Goal: Book appointment/travel/reservation

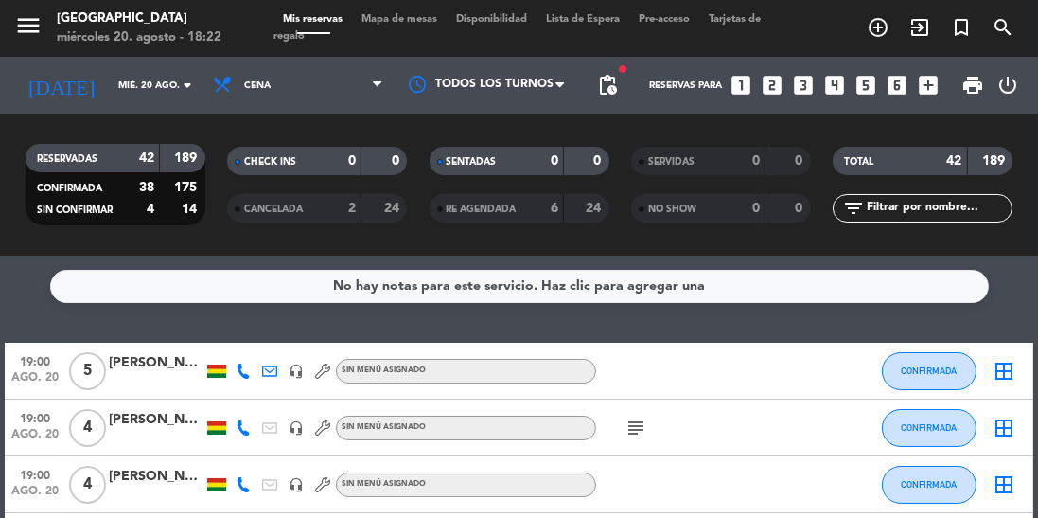
click at [965, 86] on span "print" at bounding box center [972, 85] width 23 height 23
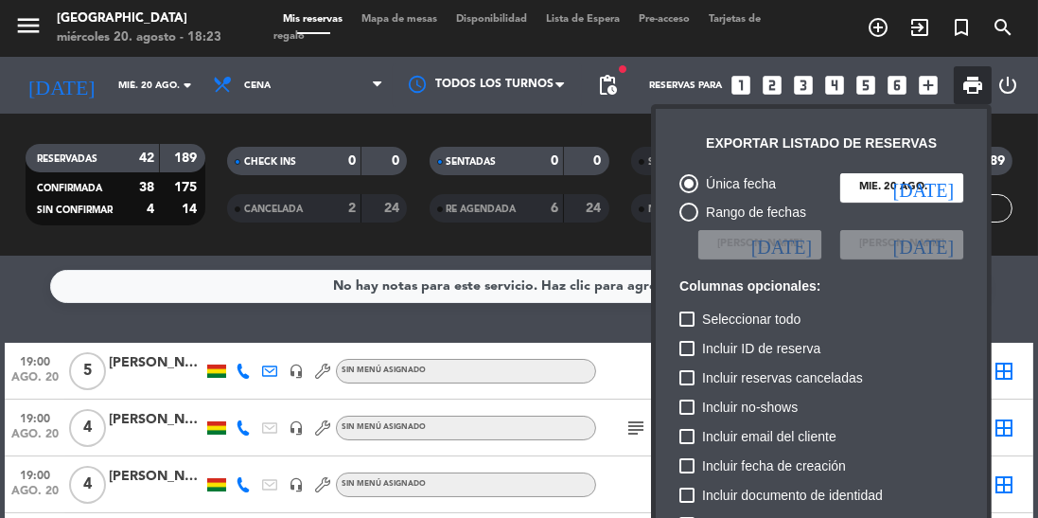
click at [295, 326] on div at bounding box center [519, 259] width 1038 height 518
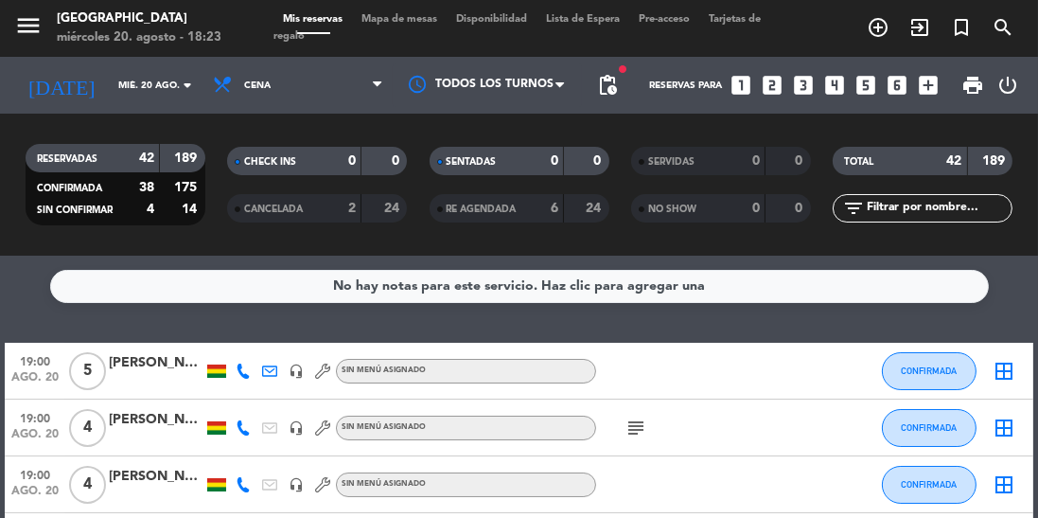
click at [834, 88] on icon "looks_4" at bounding box center [834, 85] width 25 height 25
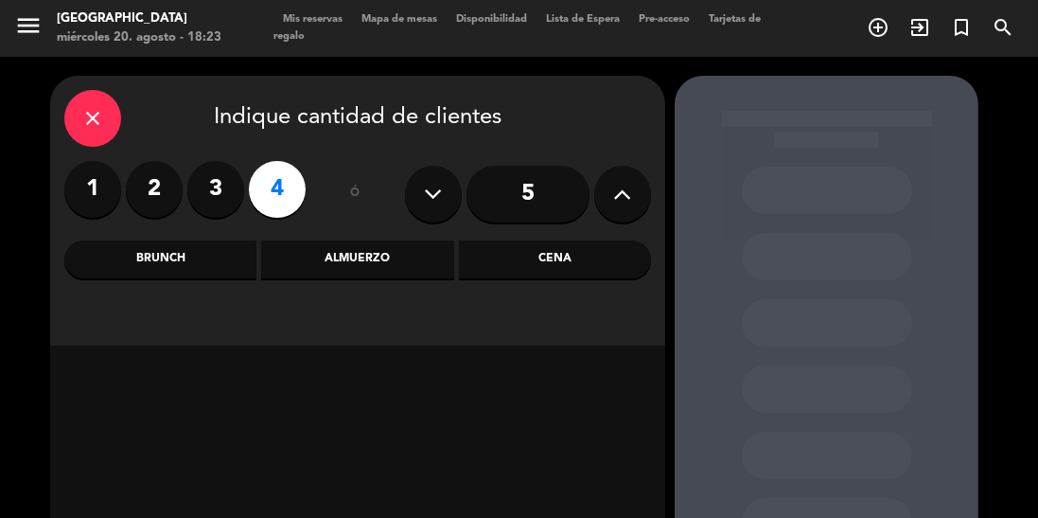
click at [584, 251] on div "Cena" at bounding box center [555, 259] width 192 height 38
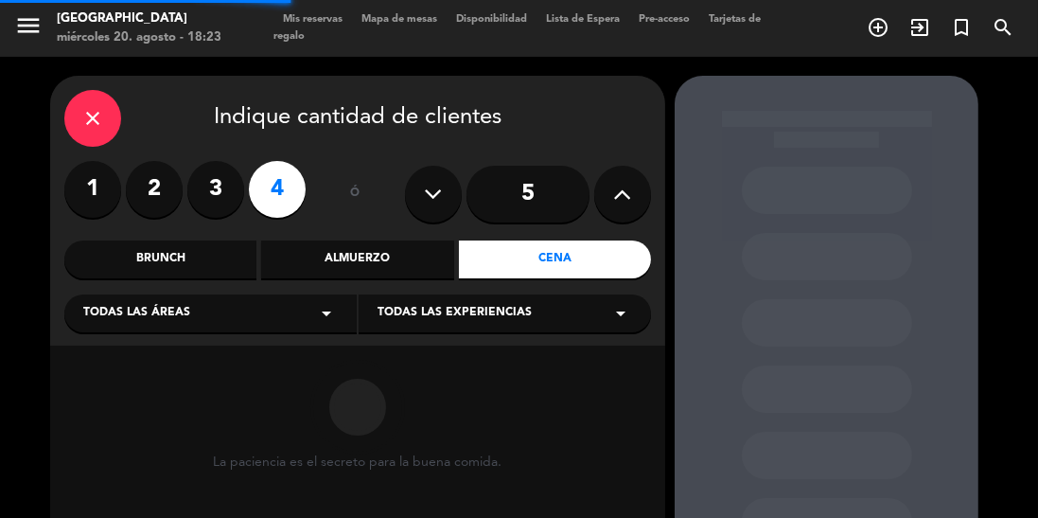
click at [554, 312] on div "Todas las experiencias arrow_drop_down" at bounding box center [505, 313] width 292 height 38
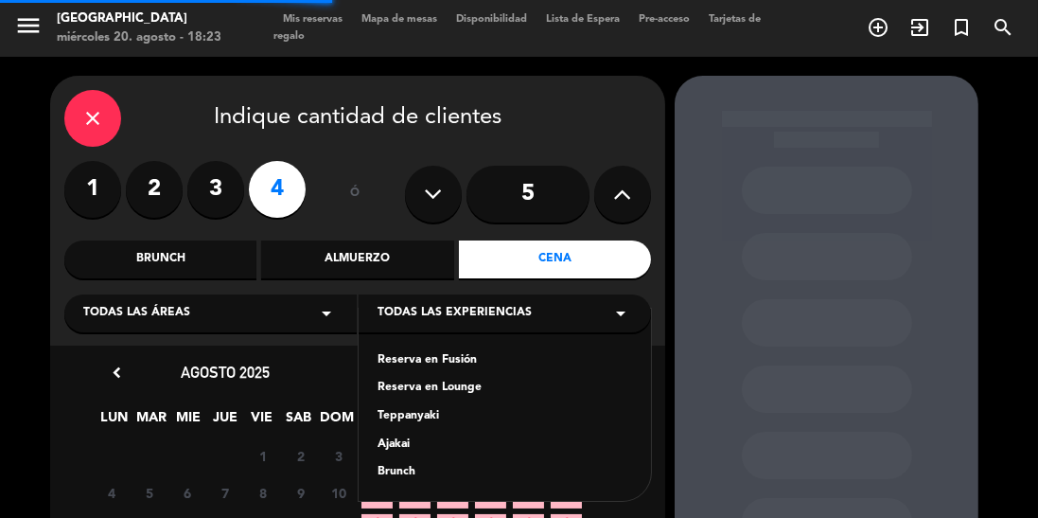
click at [474, 358] on div "Reserva en Fusión" at bounding box center [504, 360] width 255 height 19
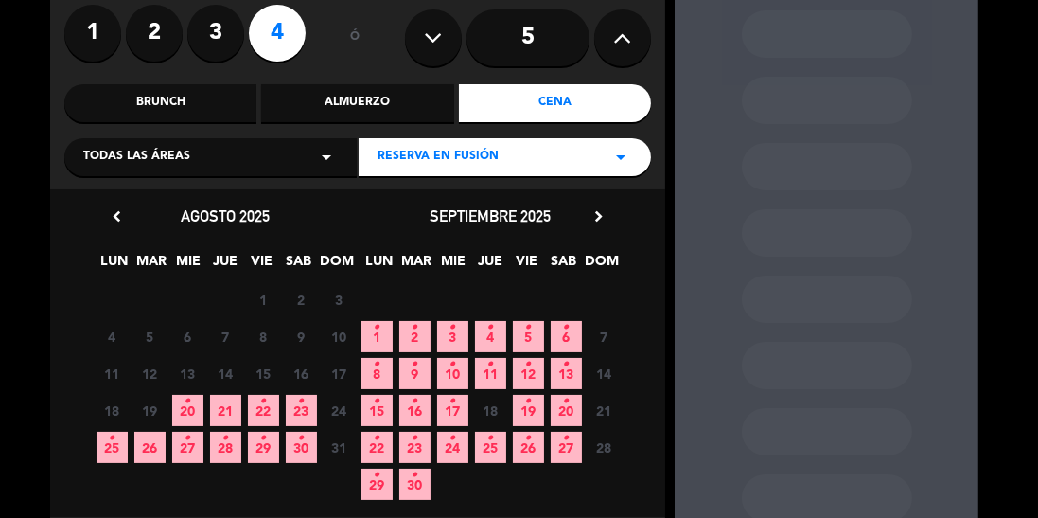
scroll to position [164, 0]
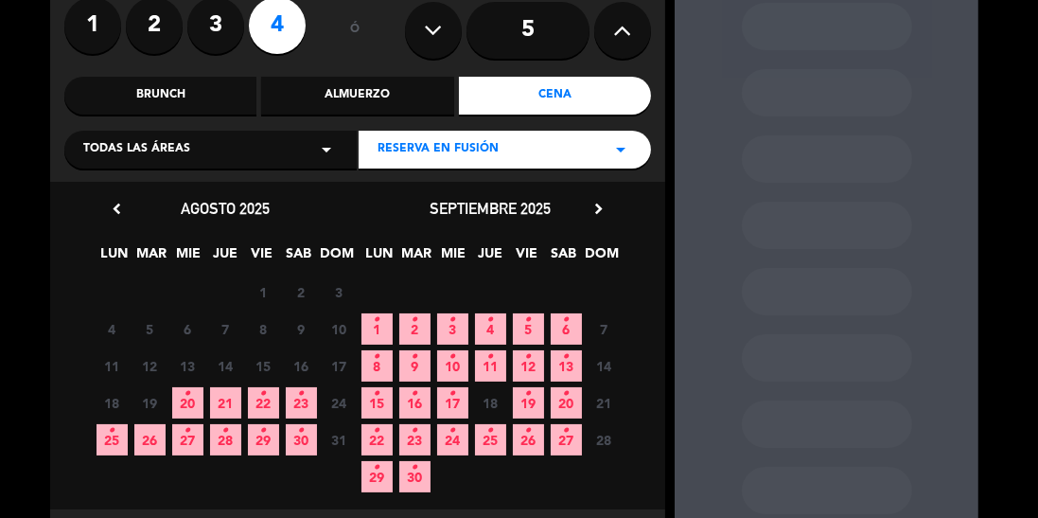
click at [220, 405] on span "21" at bounding box center [225, 402] width 31 height 31
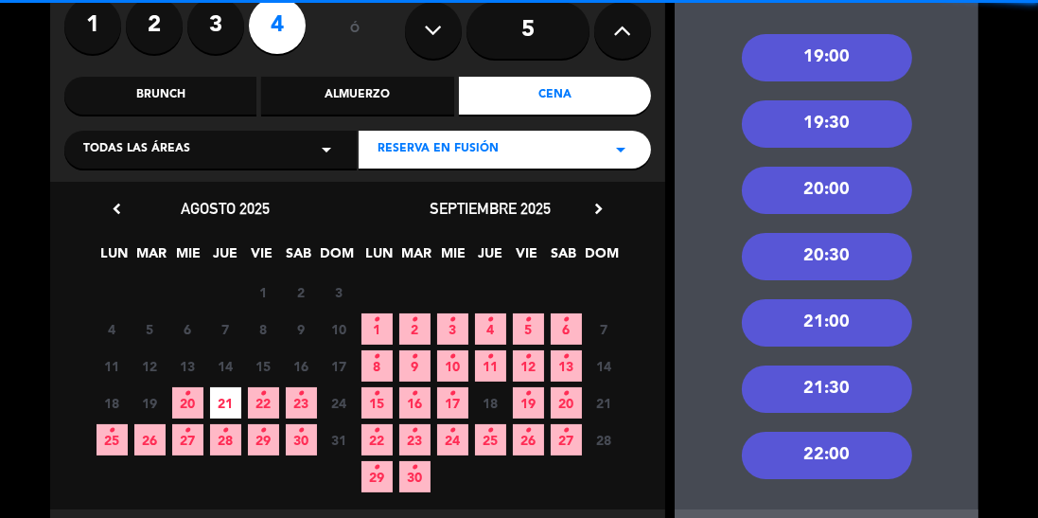
click at [866, 47] on div "19:00" at bounding box center [827, 57] width 170 height 47
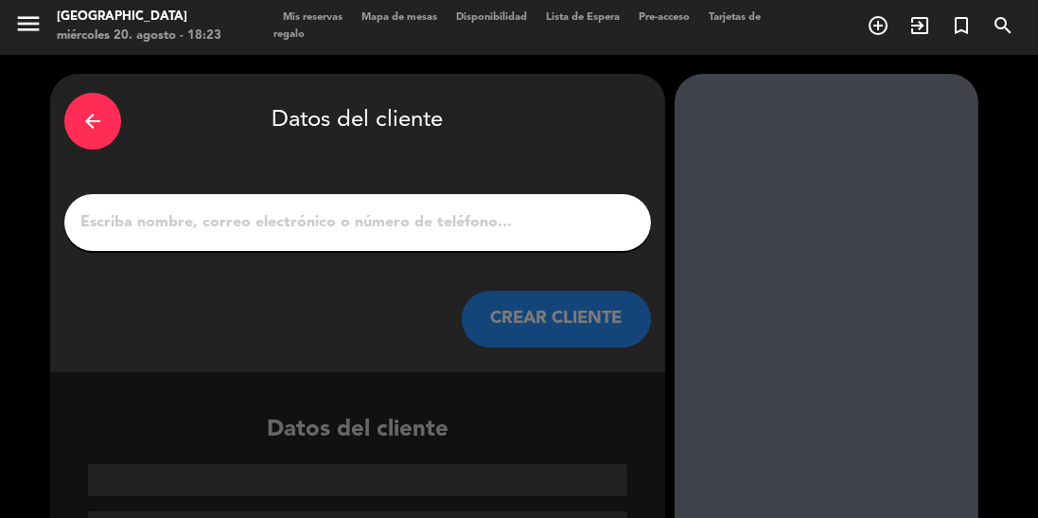
click at [383, 231] on input "1" at bounding box center [358, 222] width 558 height 26
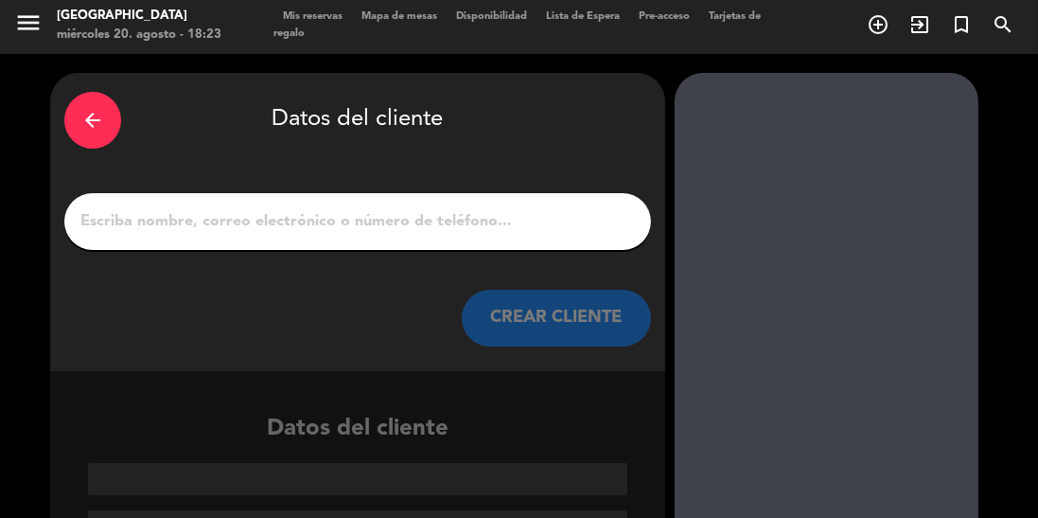
scroll to position [0, 0]
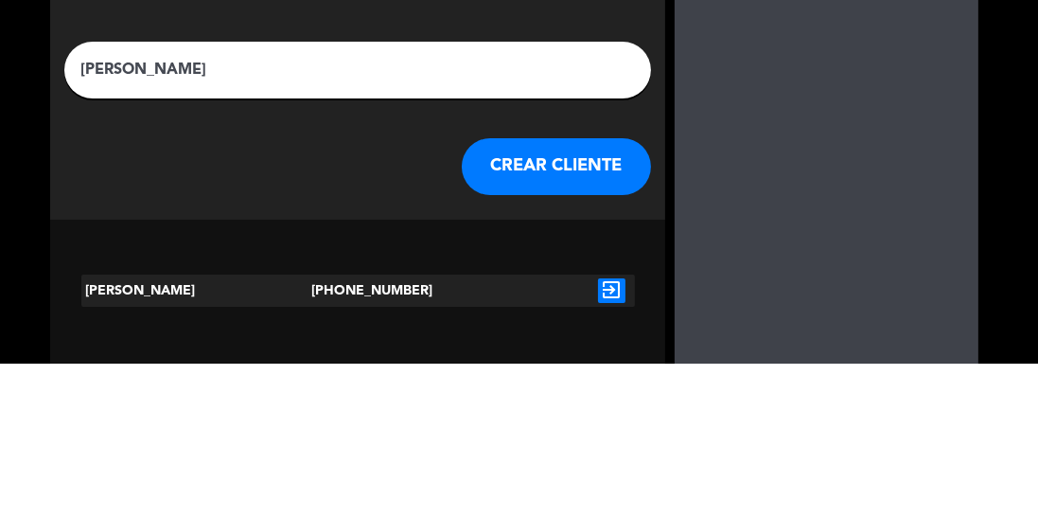
type input "[PERSON_NAME]"
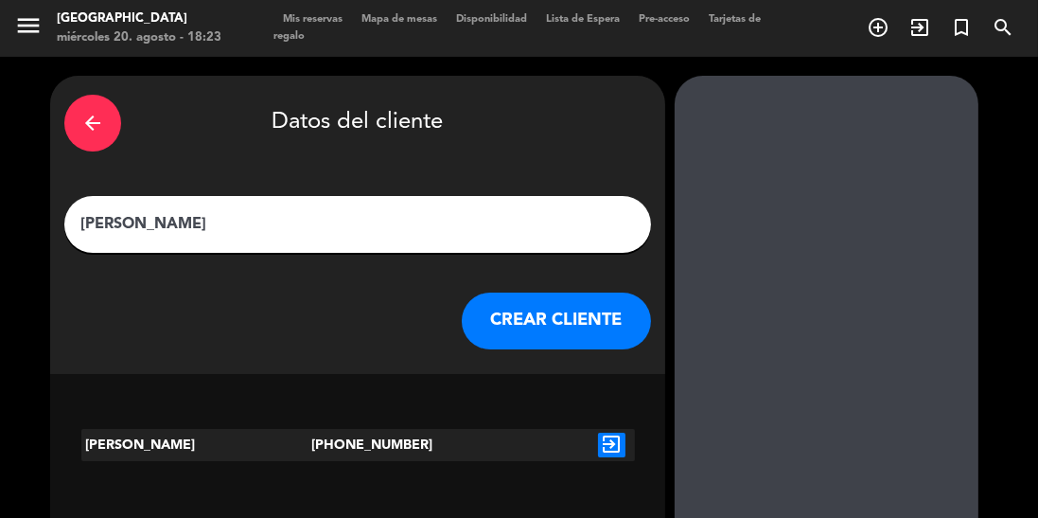
scroll to position [49, 0]
click at [614, 432] on icon "exit_to_app" at bounding box center [611, 444] width 27 height 25
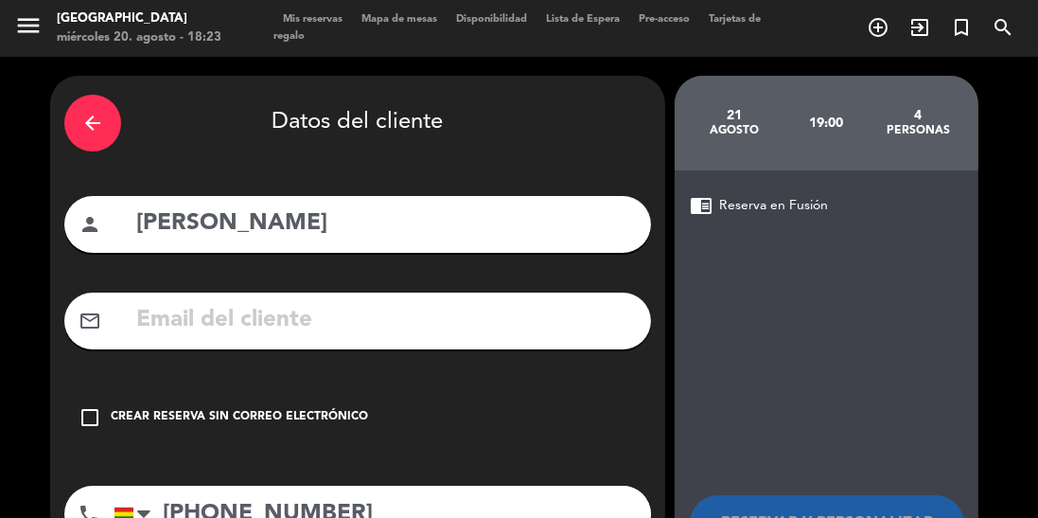
click at [117, 408] on div "Crear reserva sin correo electrónico" at bounding box center [239, 417] width 257 height 19
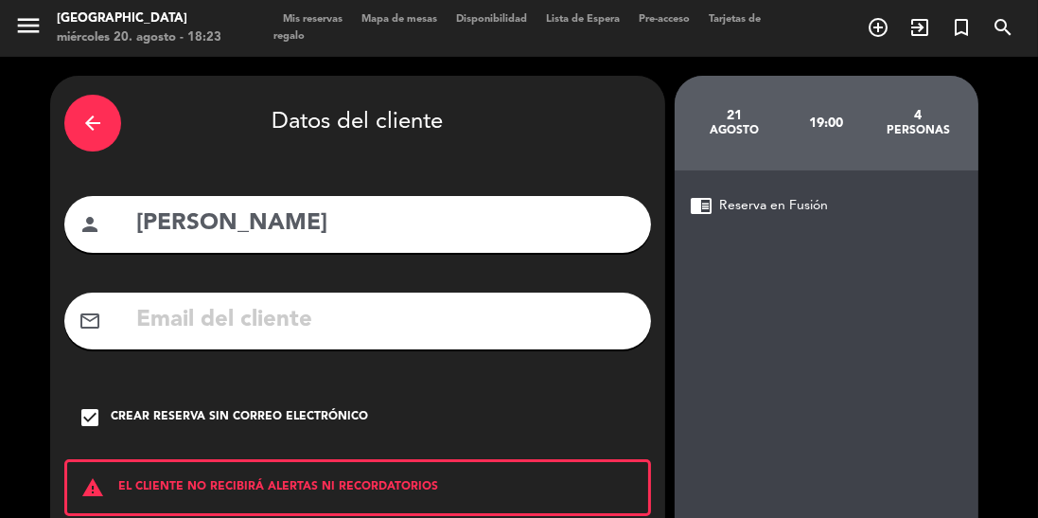
scroll to position [120, 0]
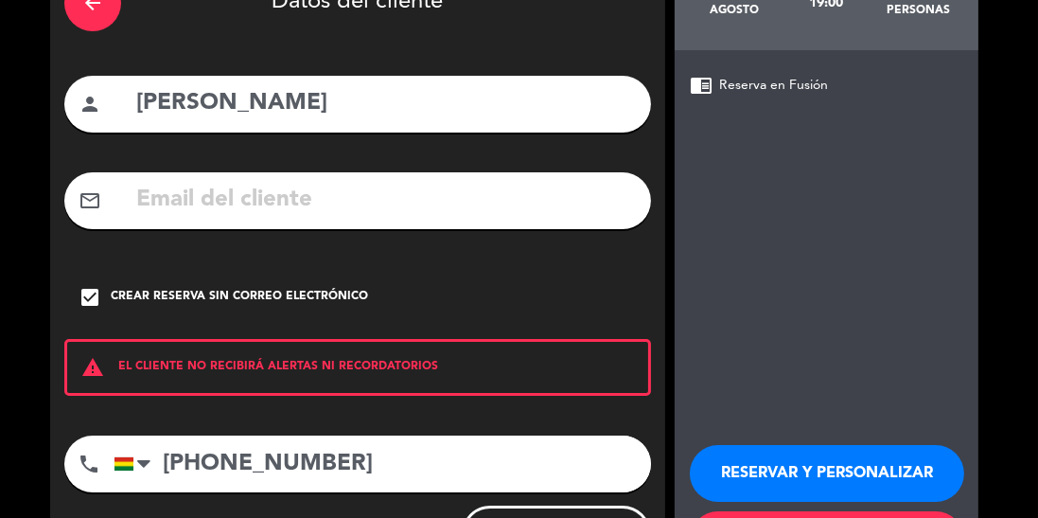
click at [794, 445] on button "RESERVAR Y PERSONALIZAR" at bounding box center [827, 473] width 274 height 57
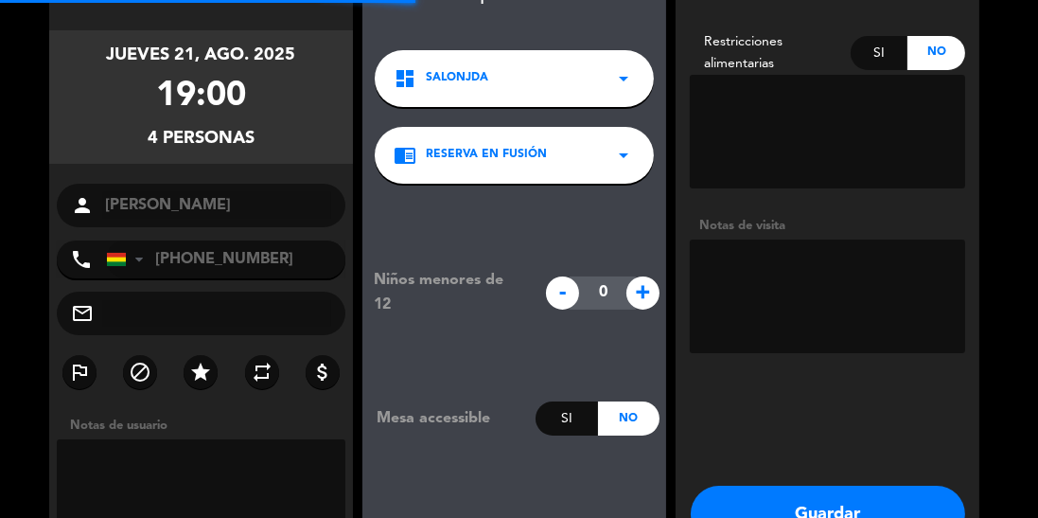
scroll to position [76, 0]
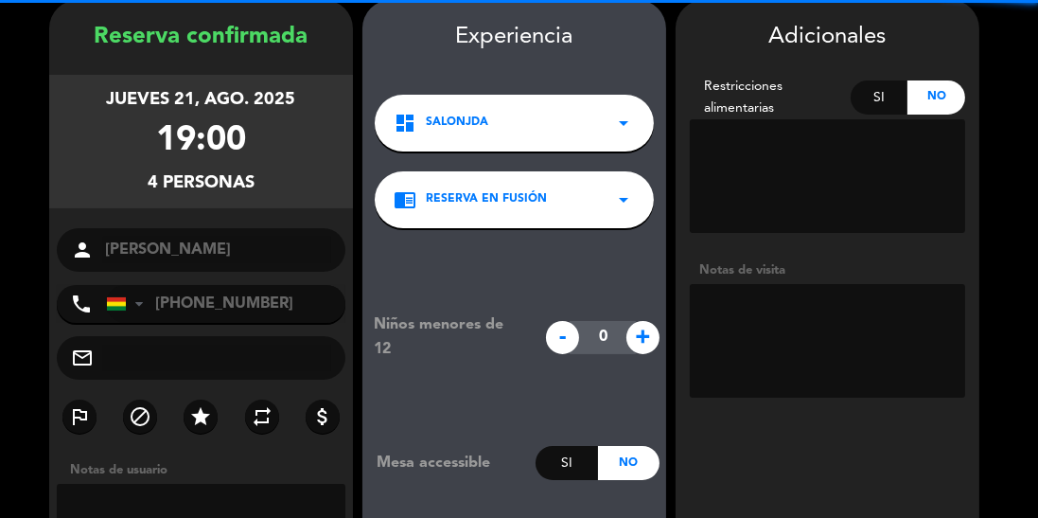
click at [762, 342] on textarea at bounding box center [827, 341] width 275 height 114
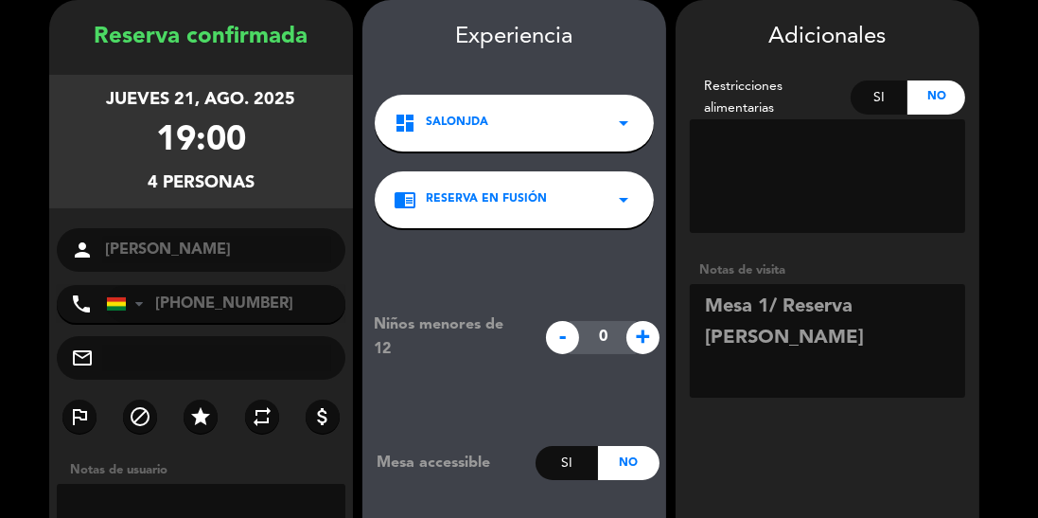
scroll to position [149, 0]
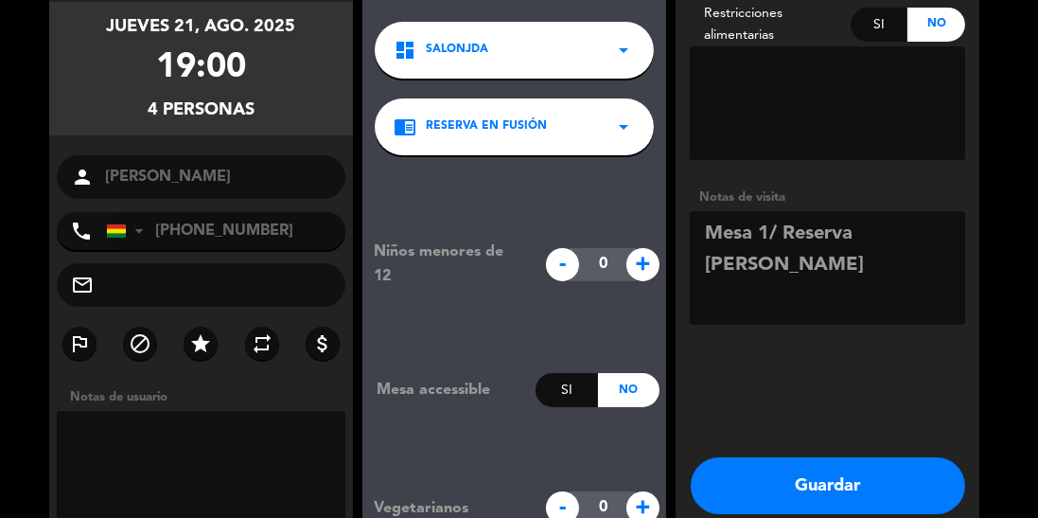
type textarea "Mesa 1/ Reserva [PERSON_NAME]"
click at [868, 489] on button "Guardar" at bounding box center [828, 485] width 274 height 57
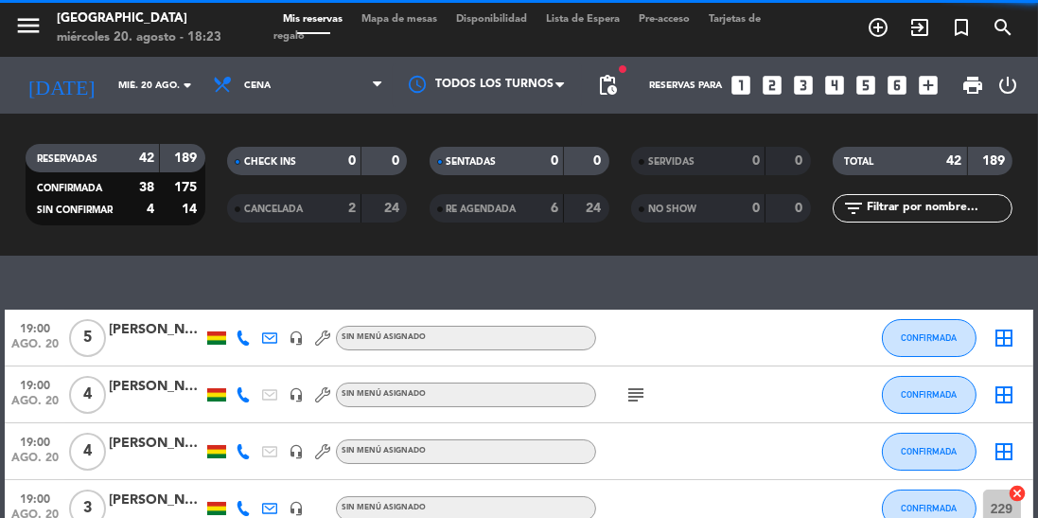
click at [159, 88] on input "mié. 20 ago." at bounding box center [178, 85] width 139 height 29
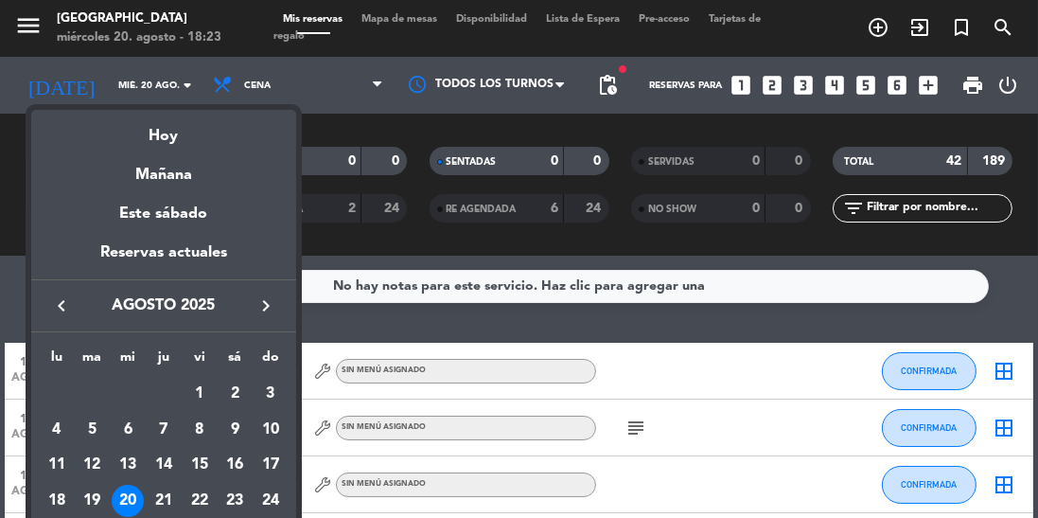
click at [168, 506] on div "21" at bounding box center [164, 500] width 32 height 32
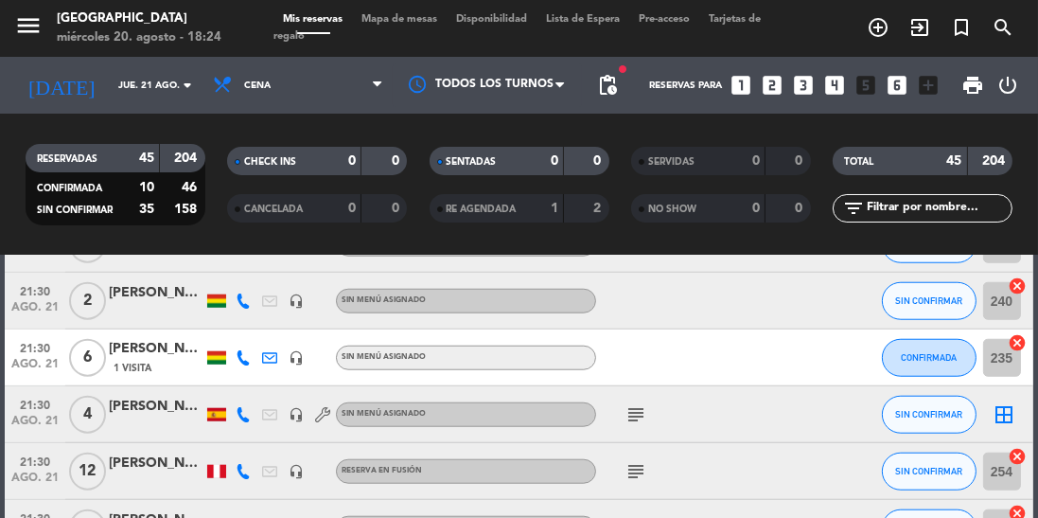
scroll to position [1911, 0]
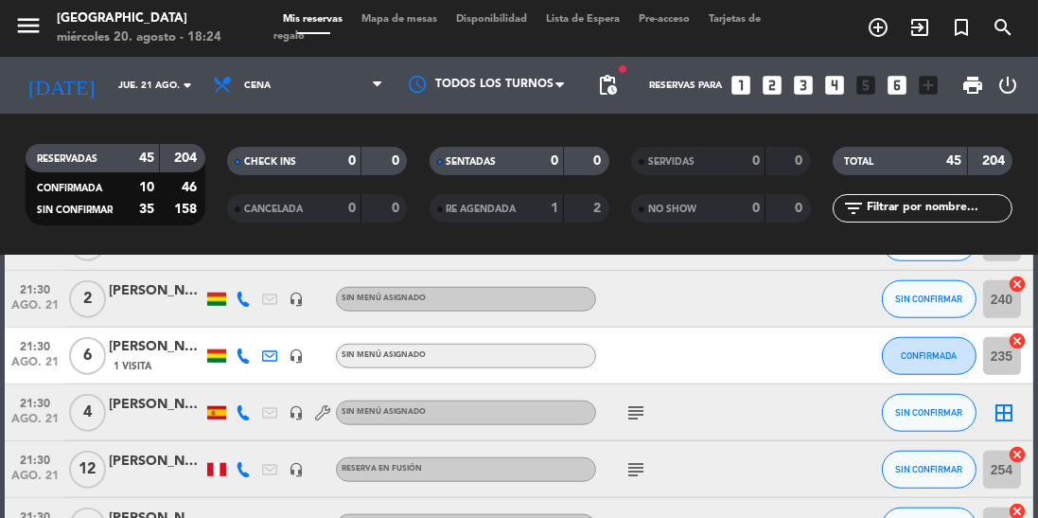
click at [175, 84] on input "jue. 21 ago." at bounding box center [178, 85] width 139 height 29
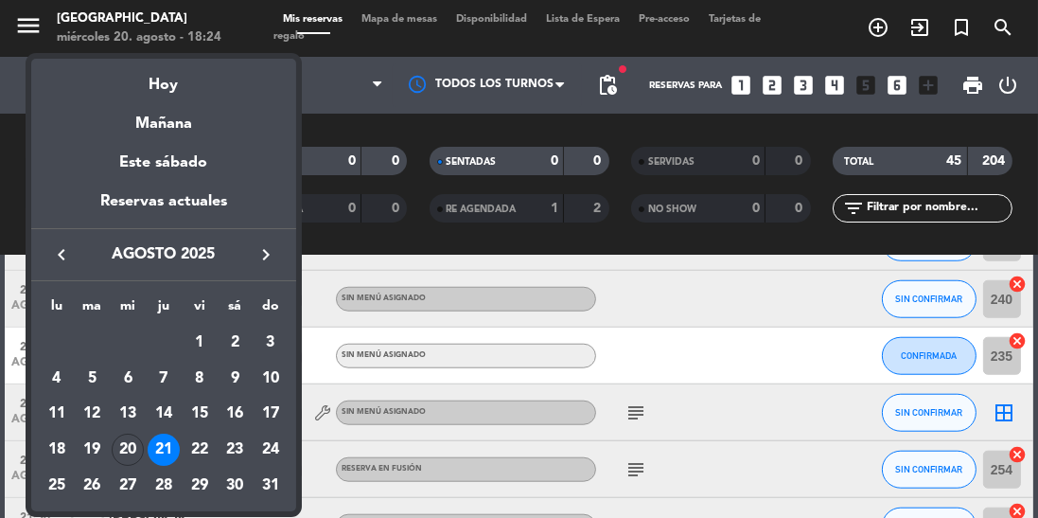
click at [129, 447] on div "20" at bounding box center [128, 449] width 32 height 32
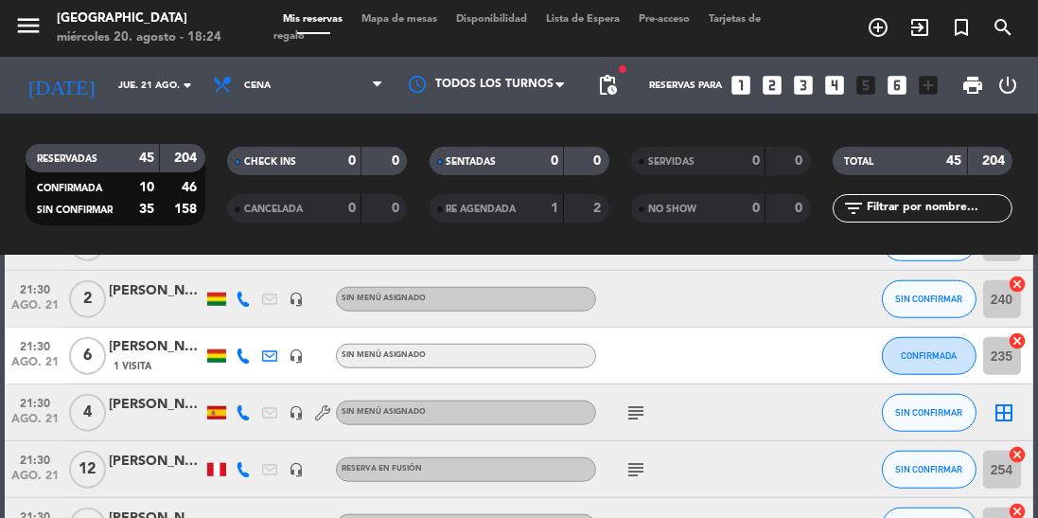
type input "mié. 20 ago."
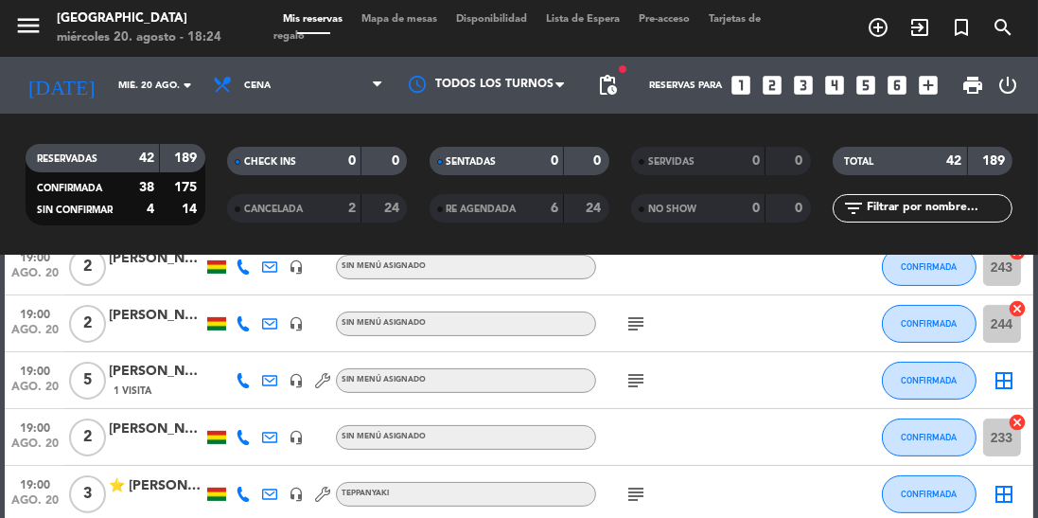
scroll to position [0, 0]
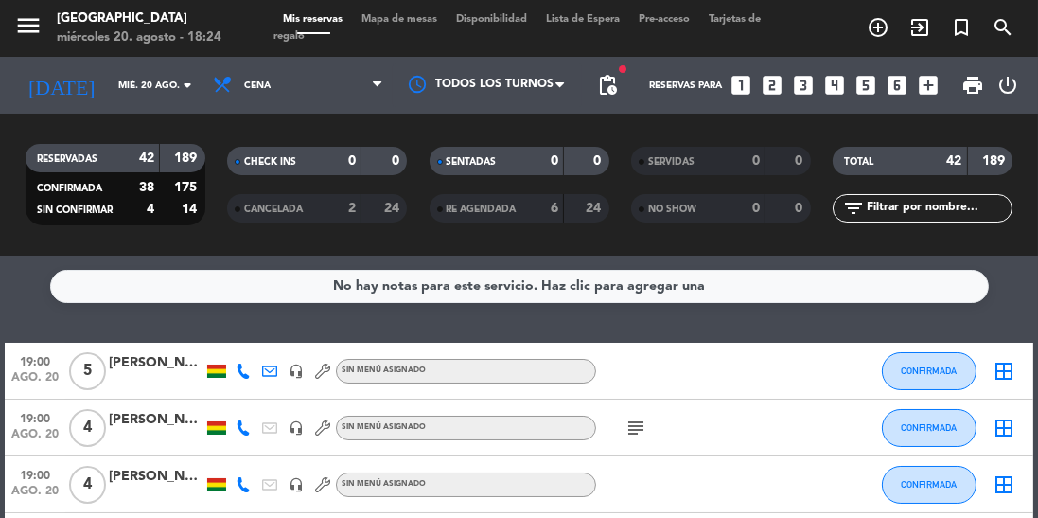
click at [961, 91] on span "print" at bounding box center [972, 85] width 23 height 23
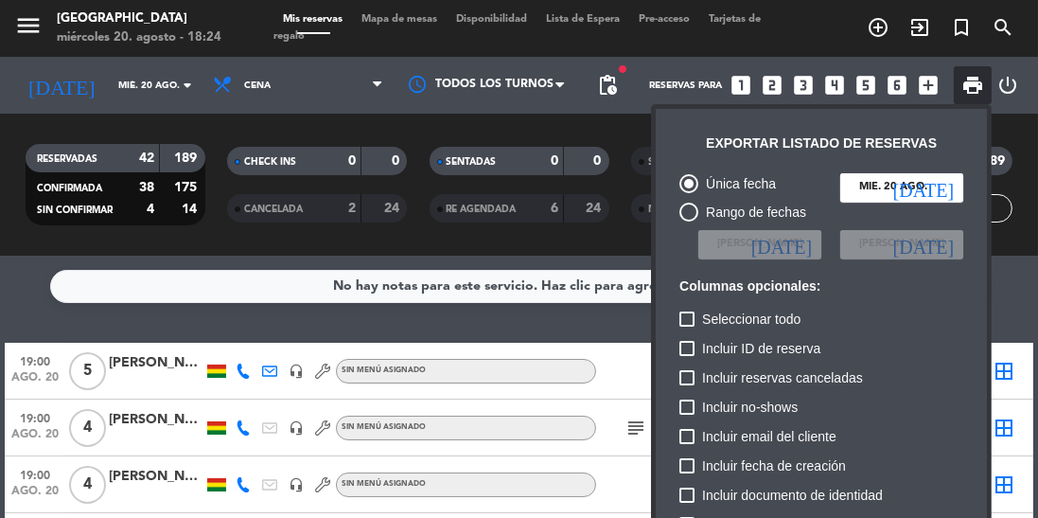
scroll to position [115, 0]
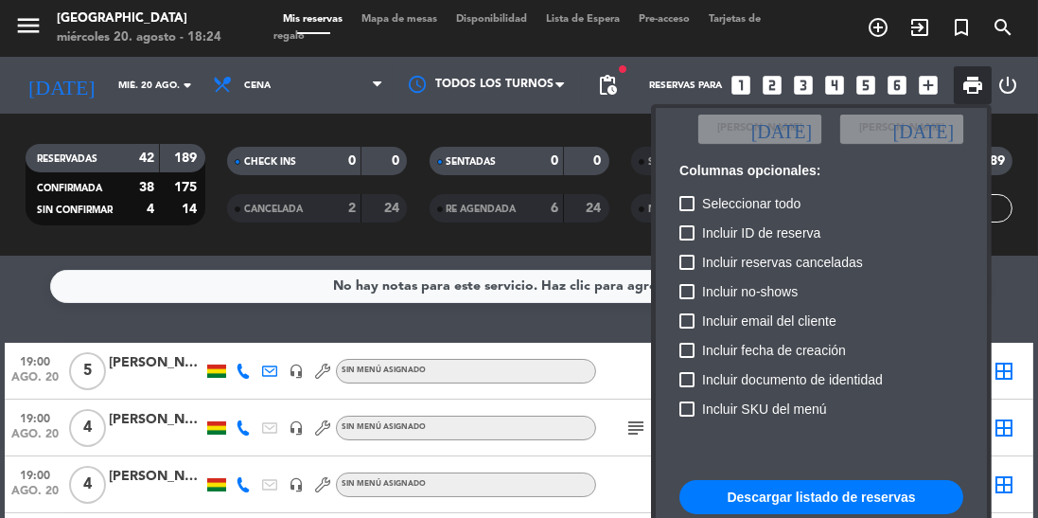
click at [874, 497] on button "Descargar listado de reservas" at bounding box center [821, 497] width 284 height 34
click at [864, 493] on button "Descargar listado de reservas" at bounding box center [821, 497] width 284 height 34
click at [290, 208] on div at bounding box center [519, 259] width 1038 height 518
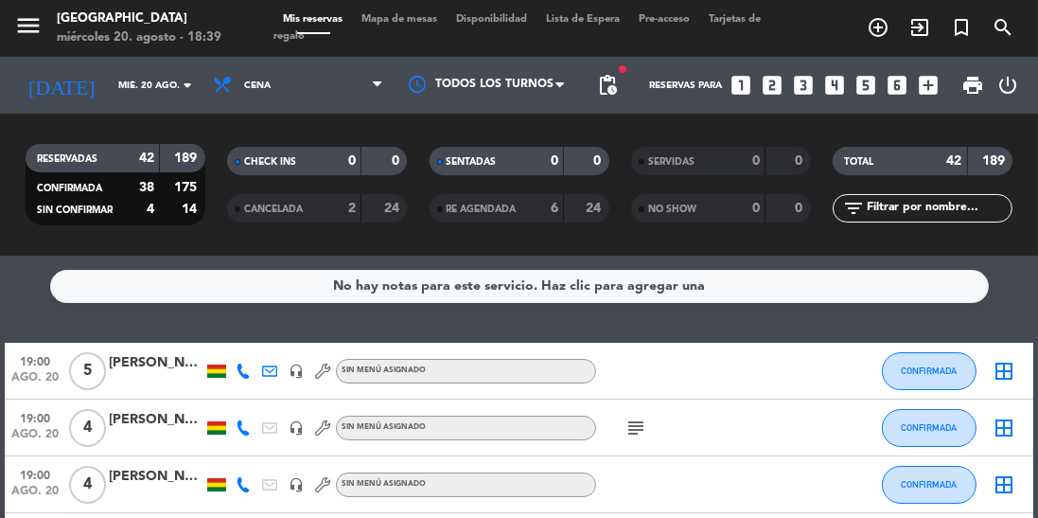
click at [274, 213] on span "CANCELADA" at bounding box center [273, 208] width 59 height 9
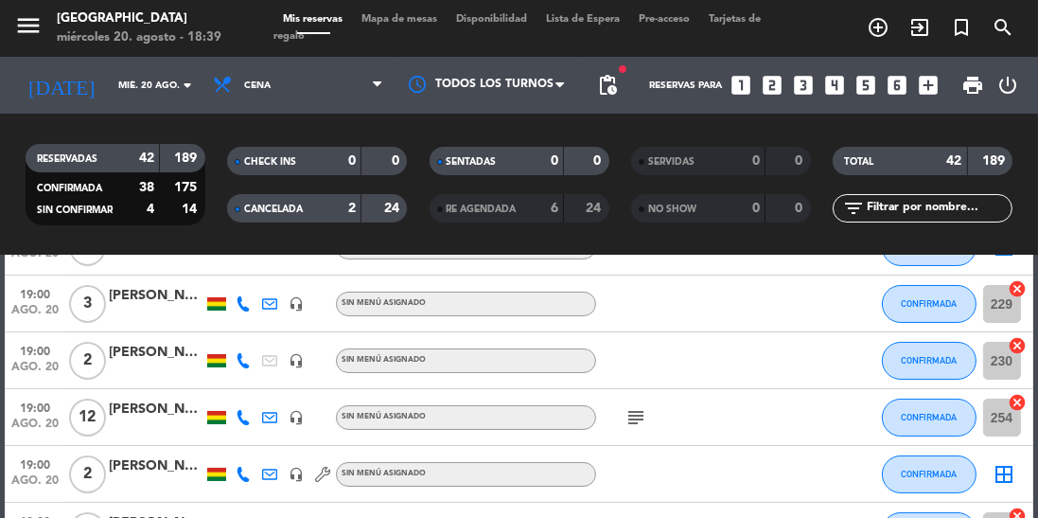
scroll to position [0, 0]
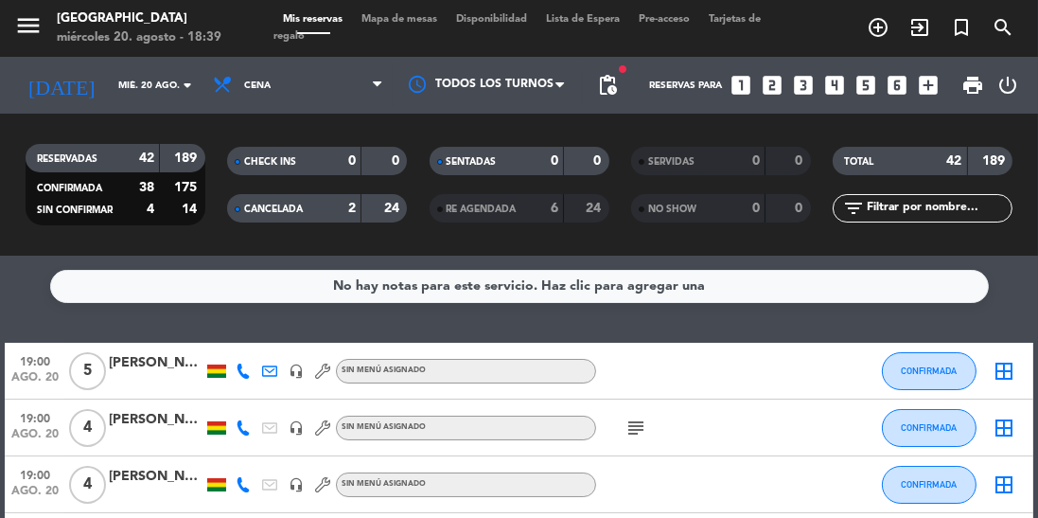
click at [294, 207] on span "CANCELADA" at bounding box center [273, 208] width 59 height 9
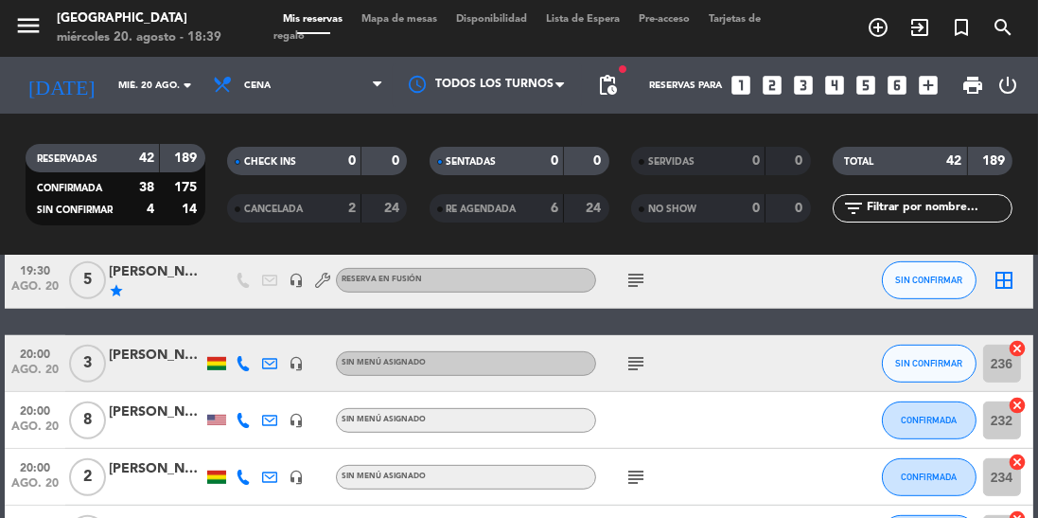
scroll to position [1052, 0]
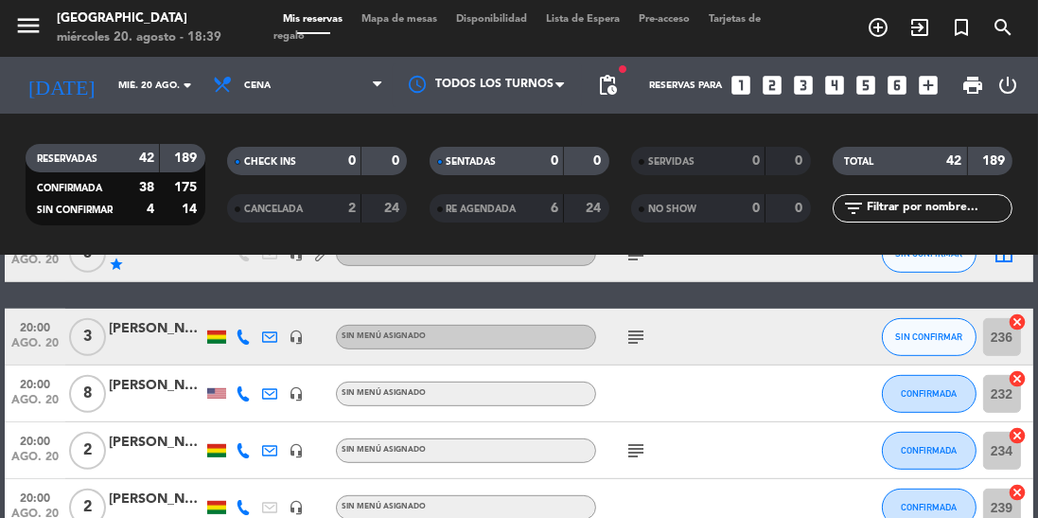
click at [269, 209] on span "CANCELADA" at bounding box center [273, 208] width 59 height 9
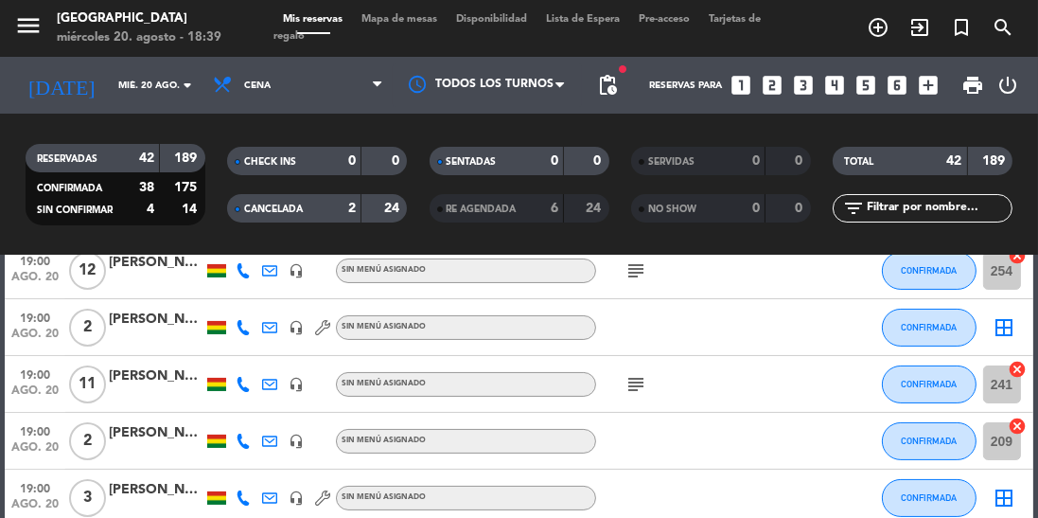
scroll to position [354, 0]
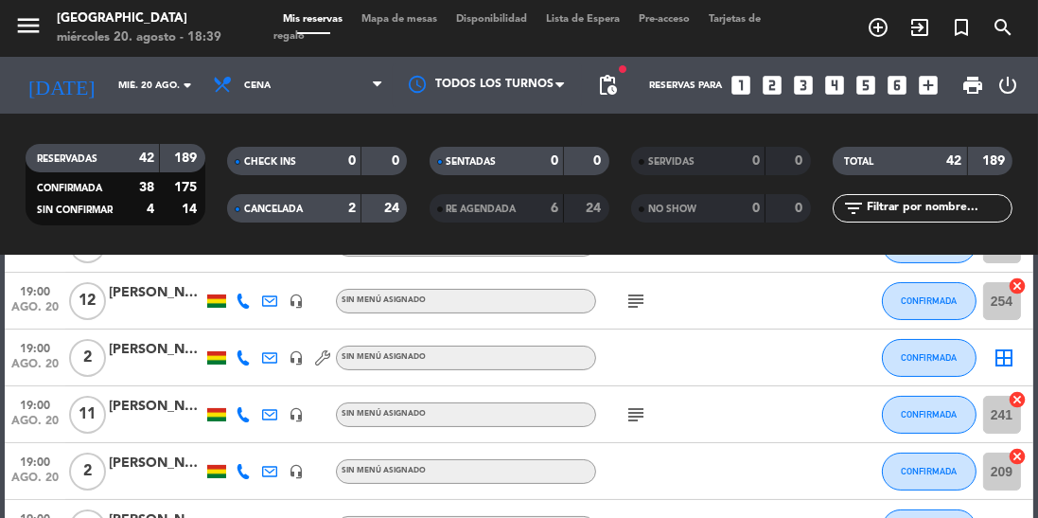
click at [498, 216] on div "RE AGENDADA" at bounding box center [477, 209] width 87 height 22
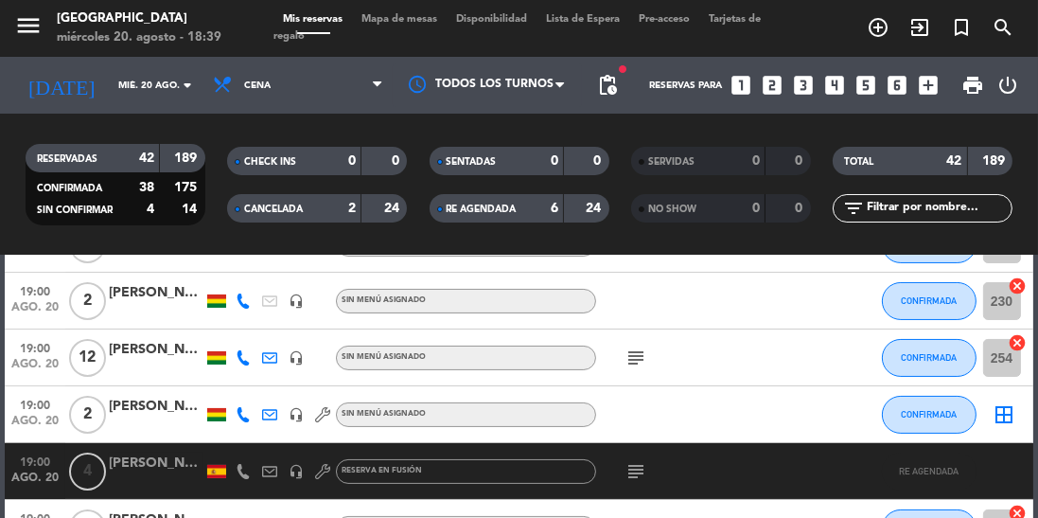
click at [244, 478] on icon at bounding box center [243, 471] width 15 height 15
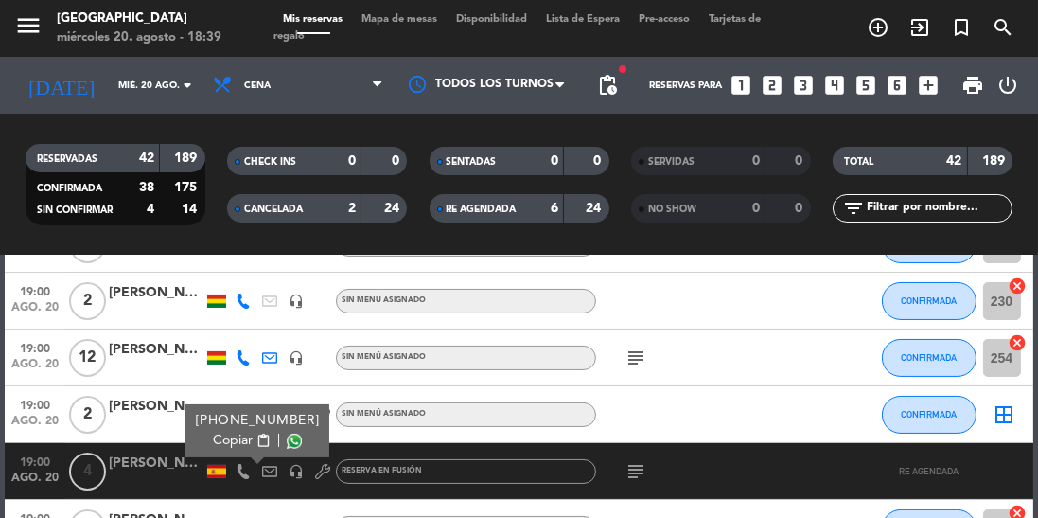
click at [287, 442] on span at bounding box center [294, 440] width 15 height 15
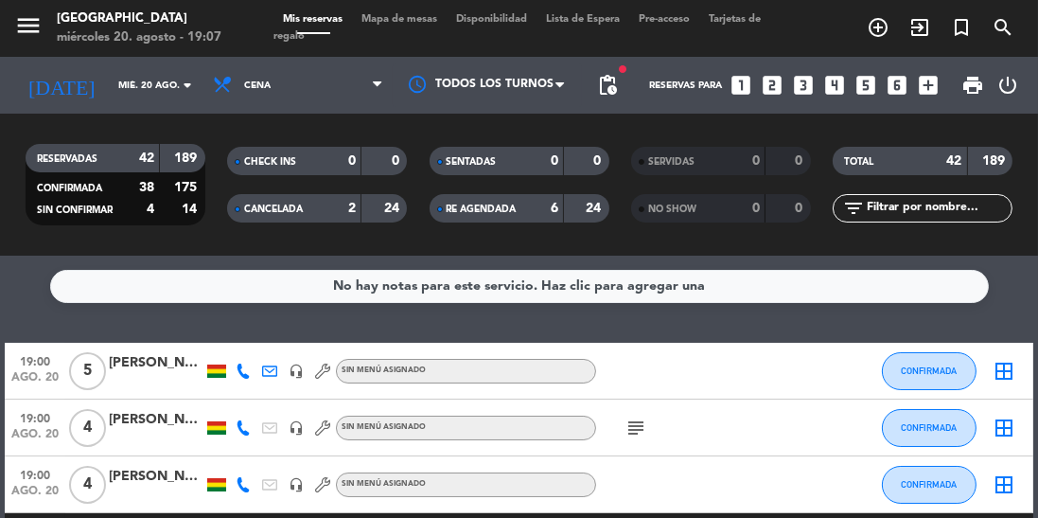
click at [249, 488] on icon at bounding box center [243, 484] width 15 height 15
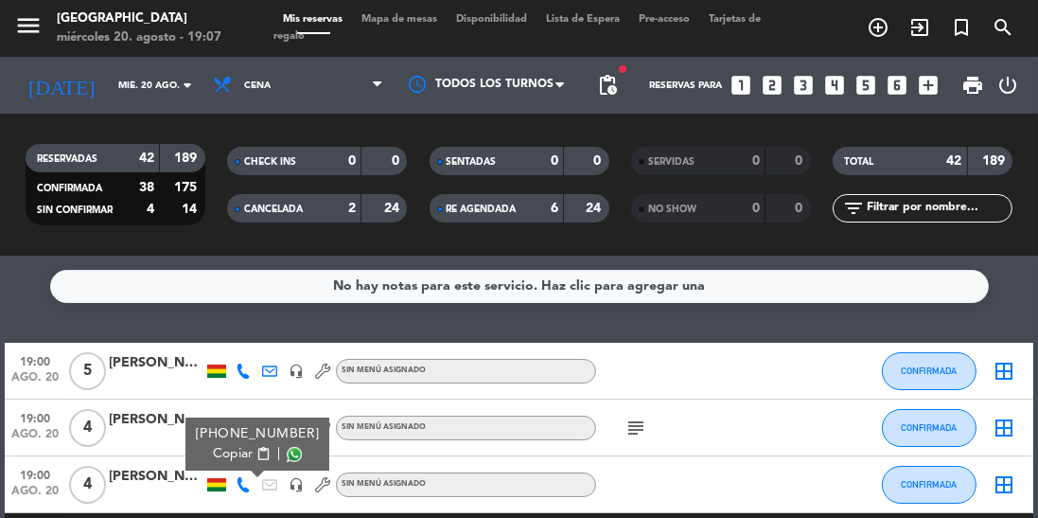
click at [287, 453] on span at bounding box center [294, 454] width 15 height 15
click at [238, 377] on icon at bounding box center [243, 370] width 15 height 15
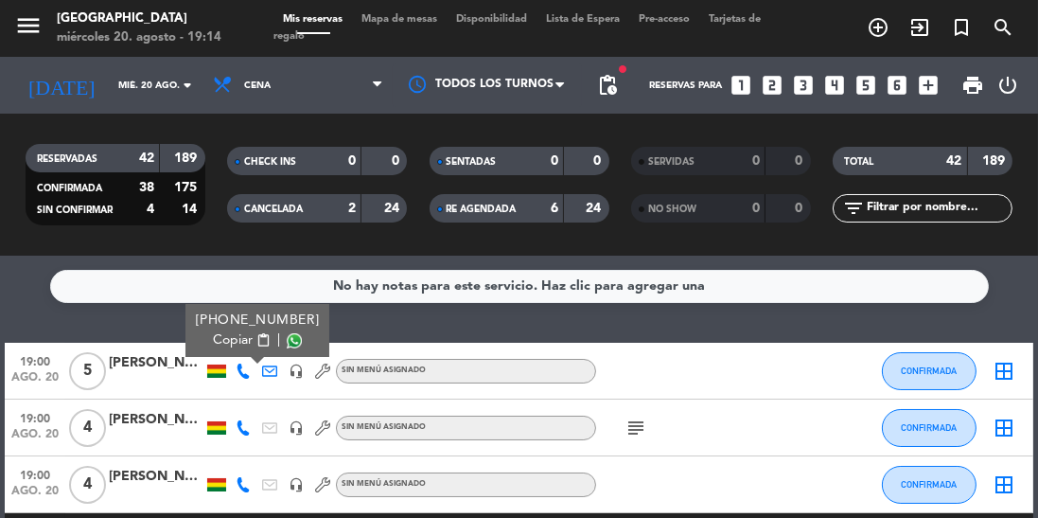
click at [287, 337] on span at bounding box center [294, 340] width 15 height 15
